Goal: Navigation & Orientation: Go to known website

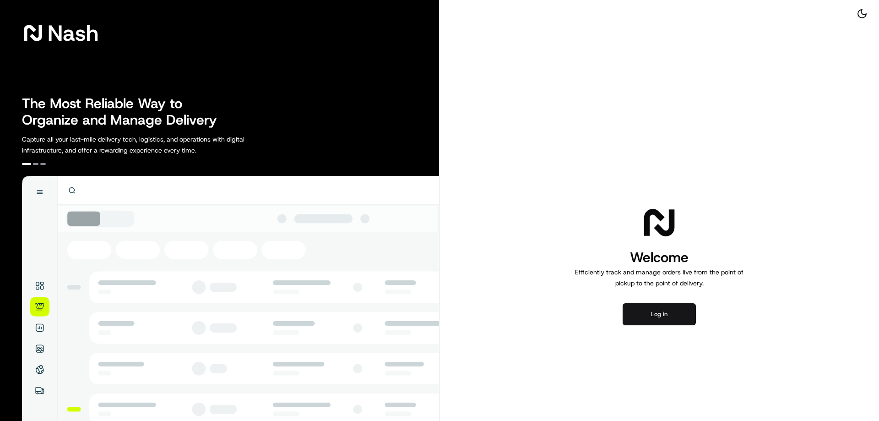
click at [637, 312] on button "Log in" at bounding box center [659, 314] width 73 height 22
